Goal: Task Accomplishment & Management: Use online tool/utility

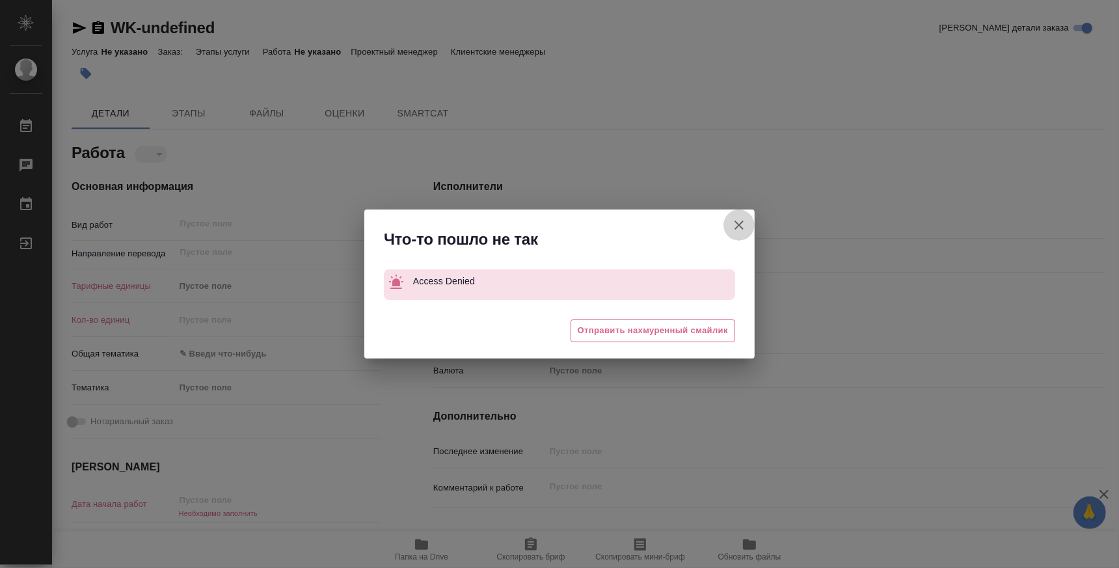
click at [739, 232] on icon "button" at bounding box center [739, 225] width 16 height 16
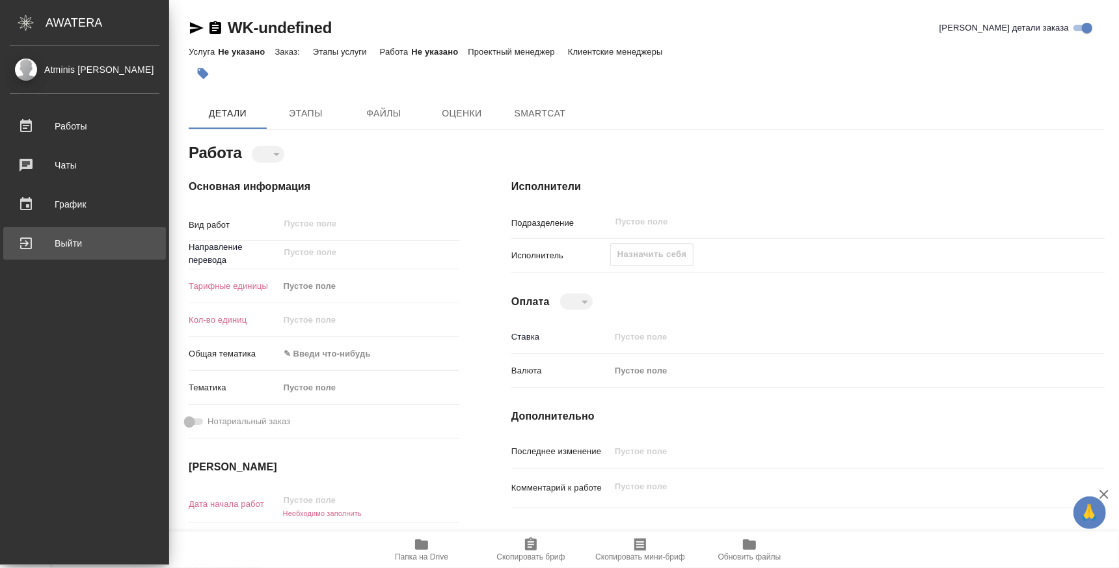
click at [77, 255] on link "Выйти" at bounding box center [84, 243] width 163 height 33
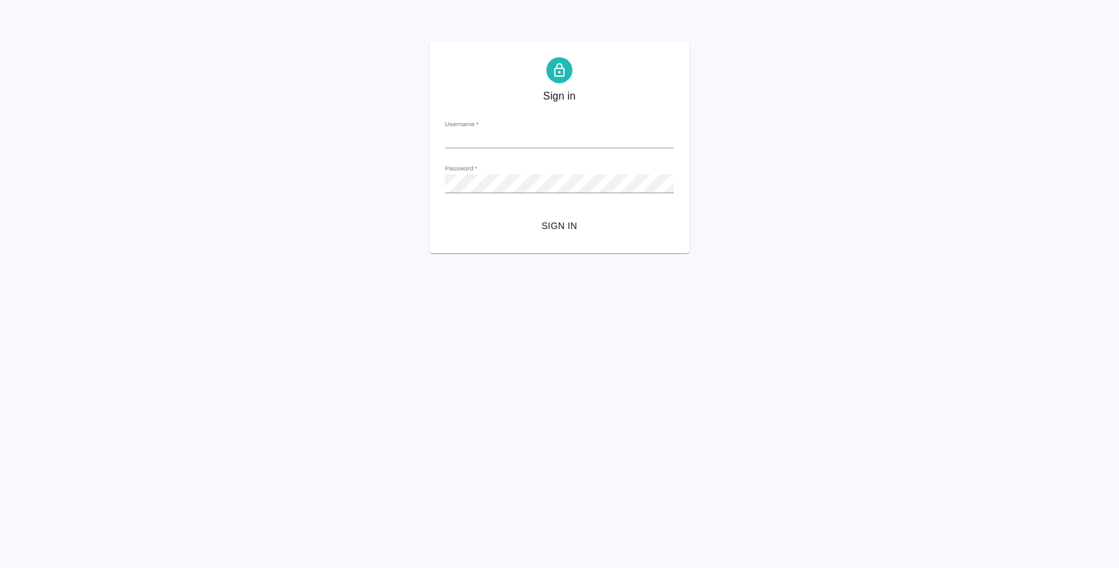
type input "[EMAIL_ADDRESS][DOMAIN_NAME]"
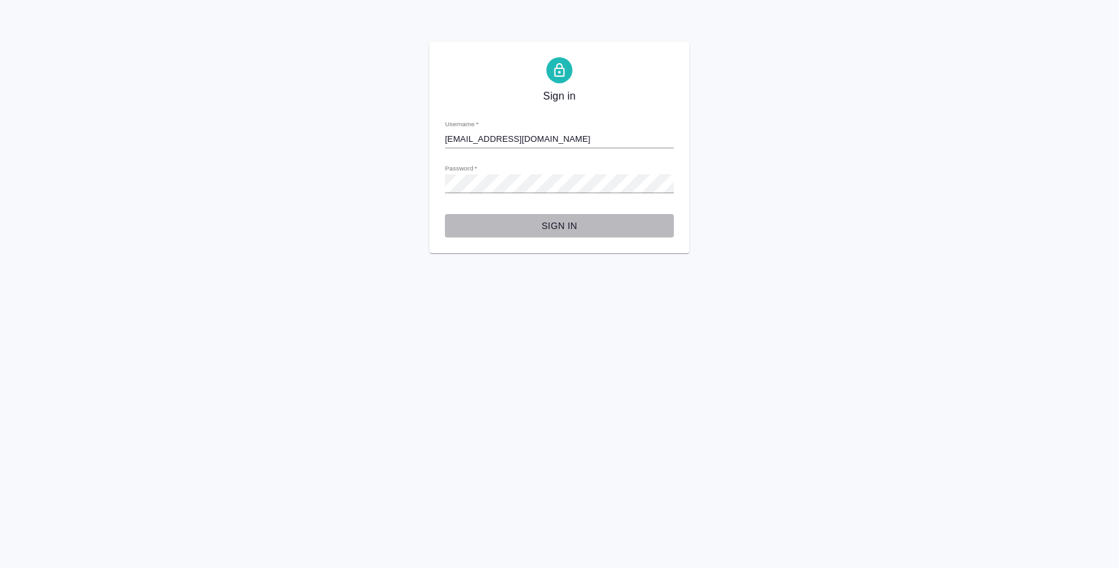
click at [562, 217] on button "Sign in" at bounding box center [559, 226] width 229 height 24
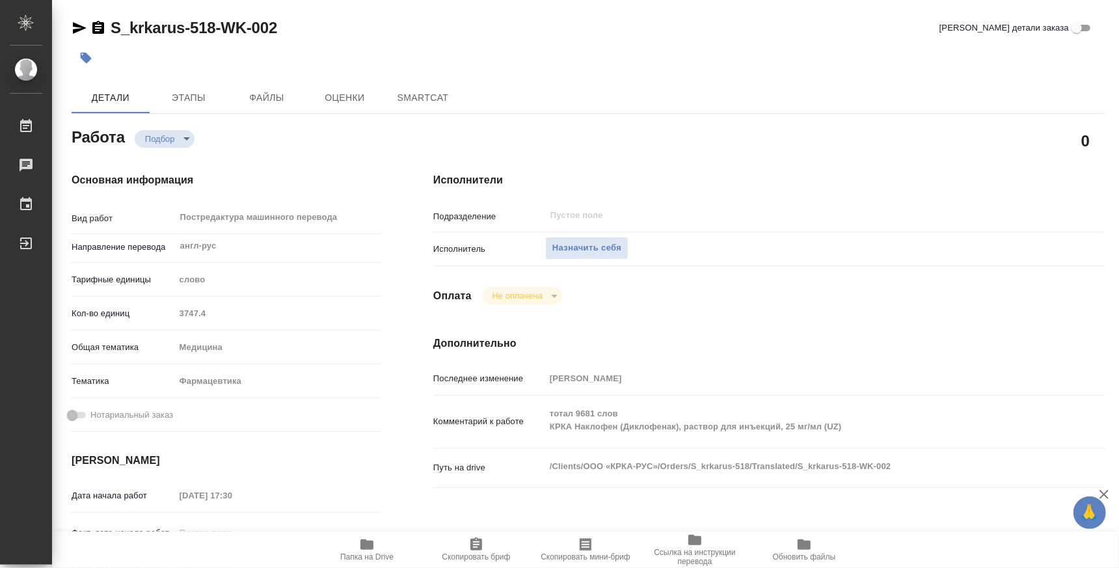
type textarea "x"
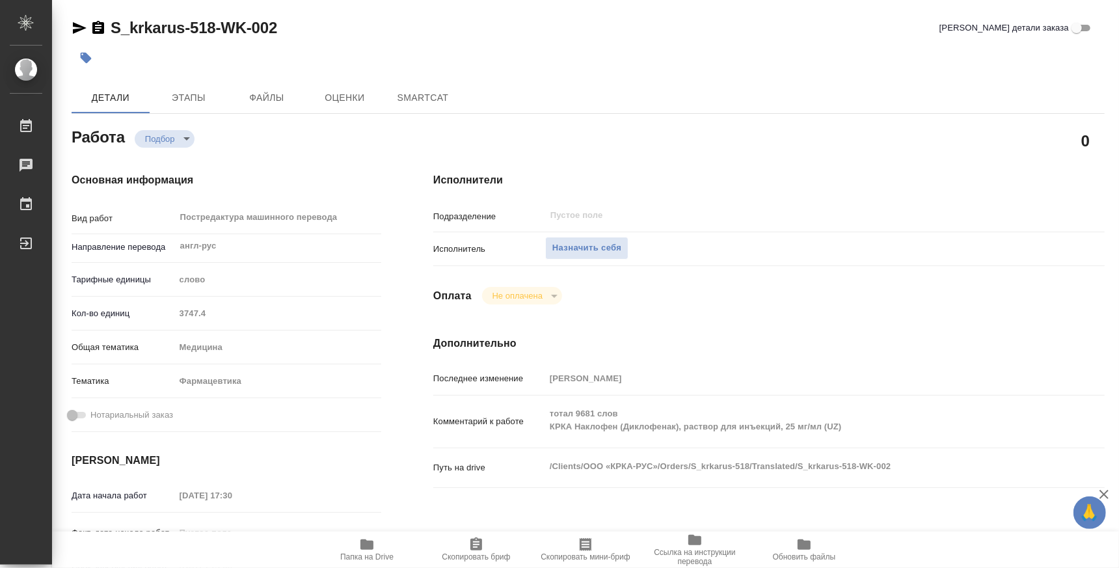
type textarea "x"
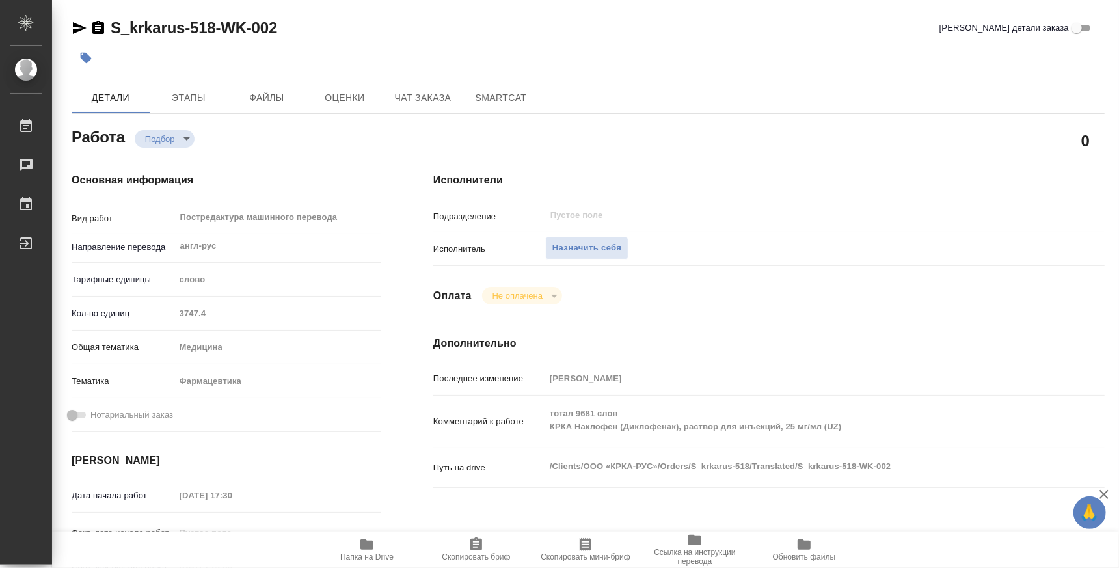
type textarea "x"
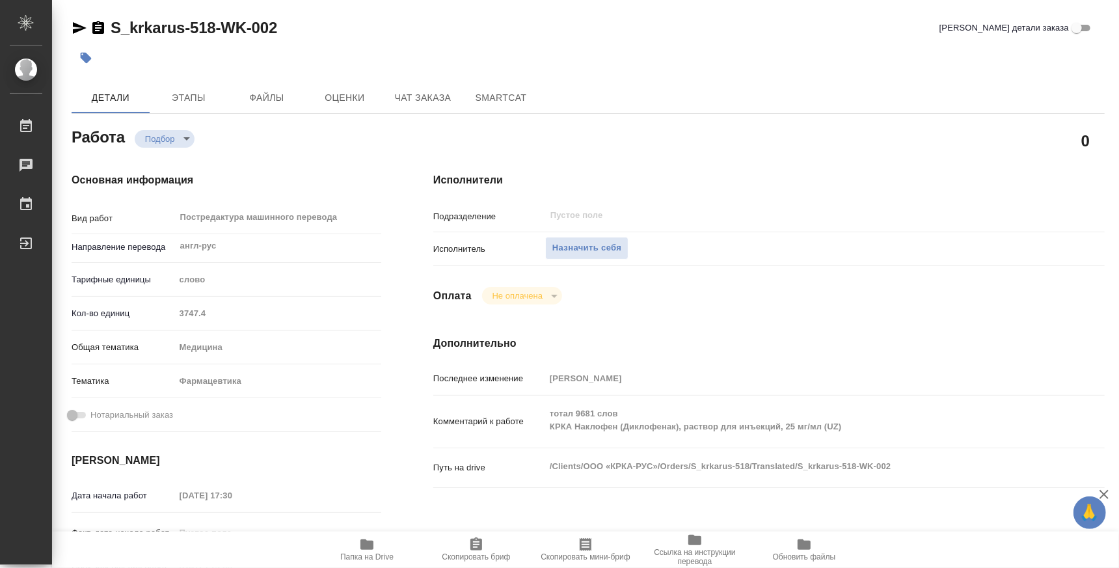
type textarea "x"
